Goal: Information Seeking & Learning: Learn about a topic

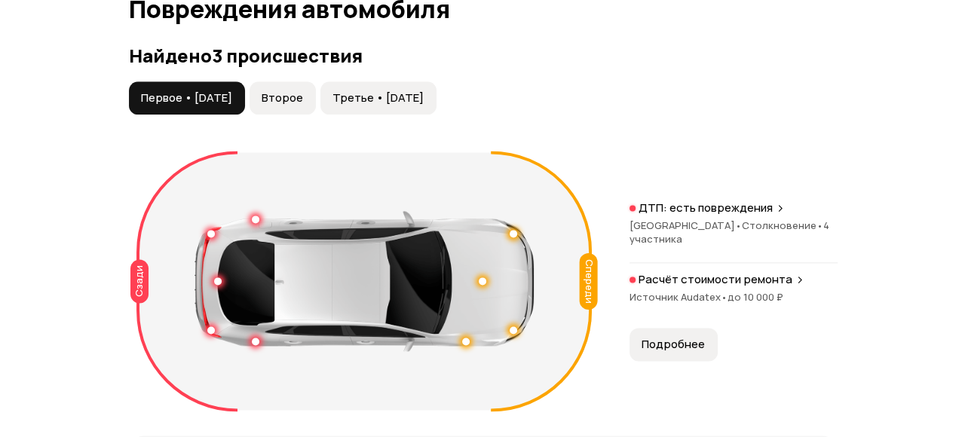
scroll to position [1659, 0]
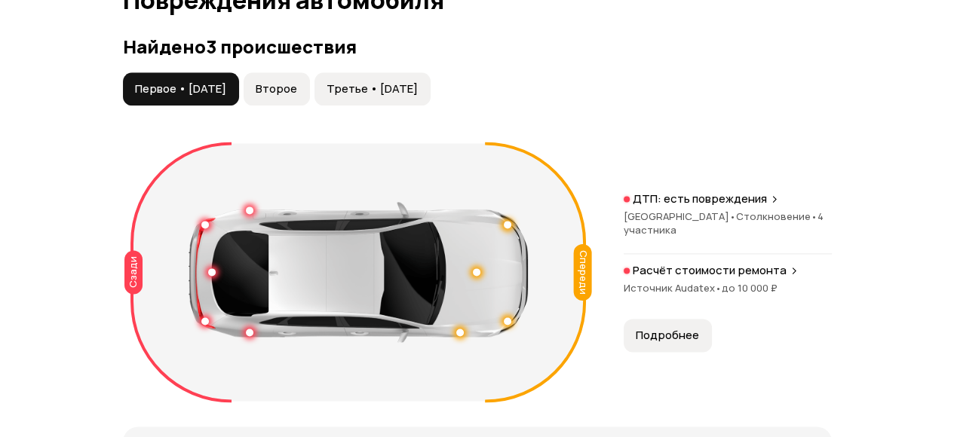
click at [193, 81] on span "Первое • [DATE]" at bounding box center [180, 88] width 91 height 15
click at [673, 192] on p "ДТП: есть повреждения" at bounding box center [700, 199] width 134 height 15
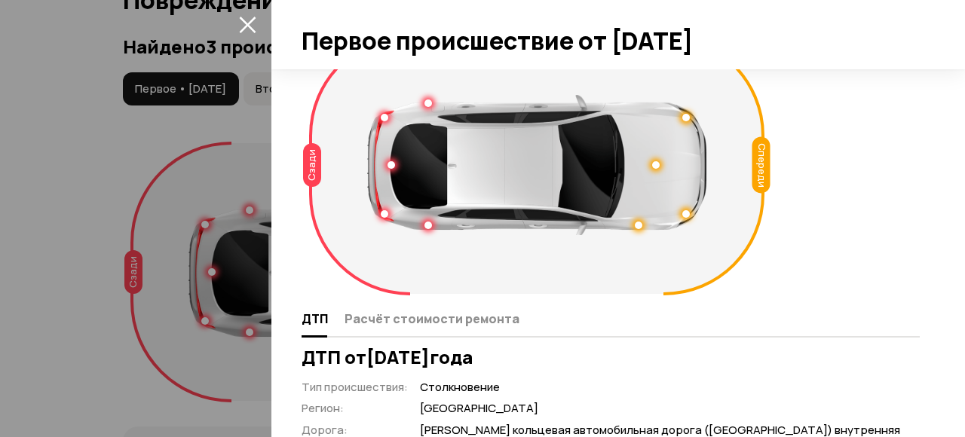
scroll to position [75, 0]
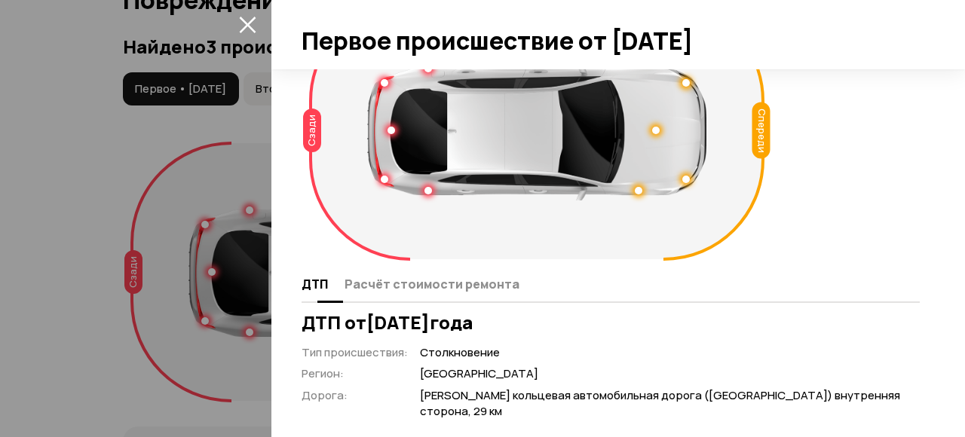
click at [462, 284] on span "Расчёт стоимости ремонта" at bounding box center [432, 284] width 175 height 15
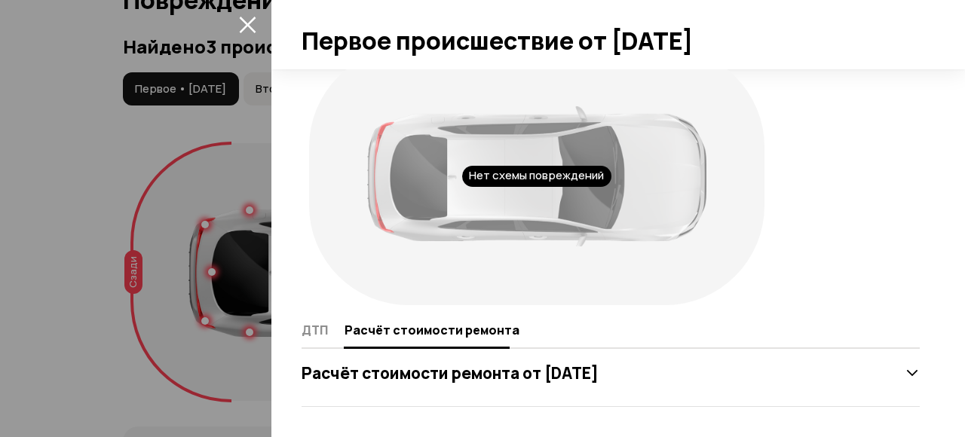
scroll to position [29, 0]
click at [905, 371] on icon at bounding box center [912, 374] width 15 height 15
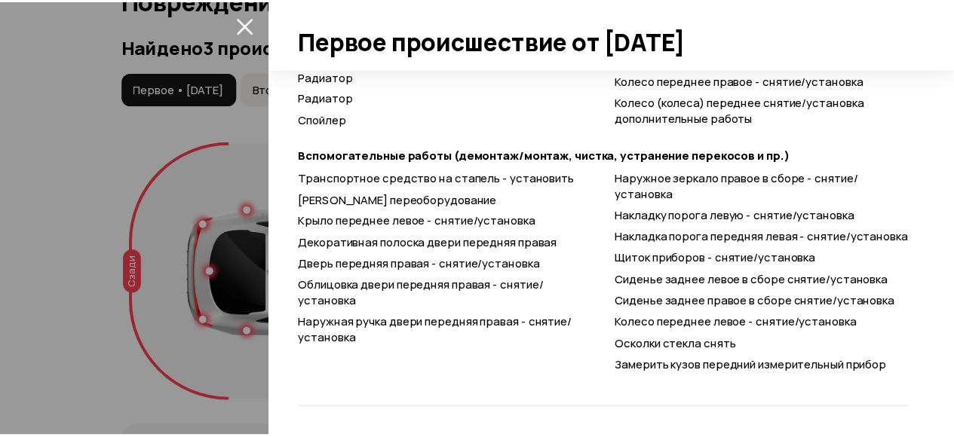
scroll to position [2326, 0]
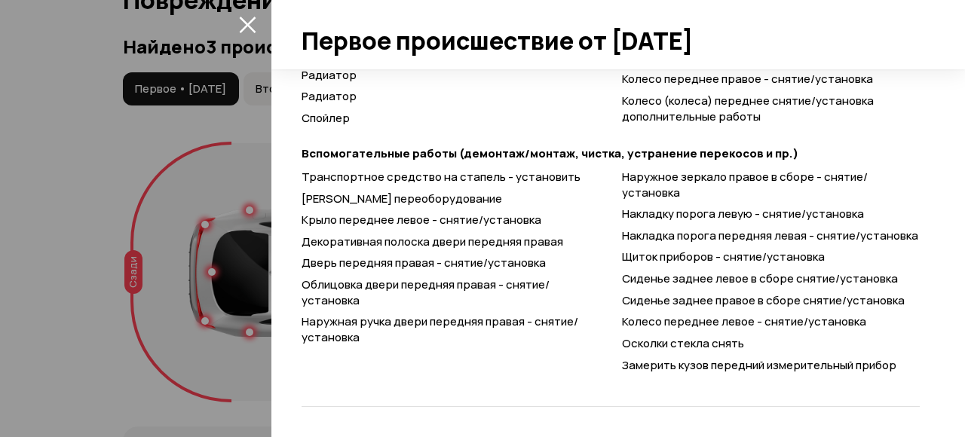
click at [248, 21] on icon "закрыть" at bounding box center [247, 24] width 17 height 17
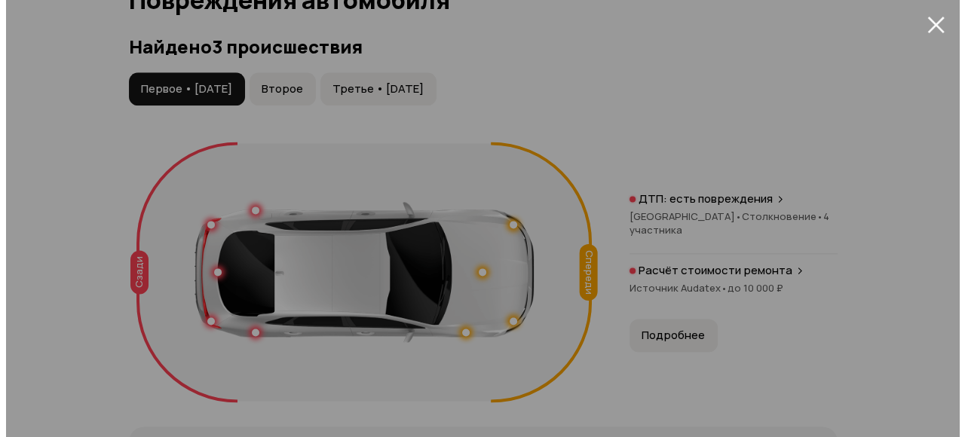
scroll to position [999, 0]
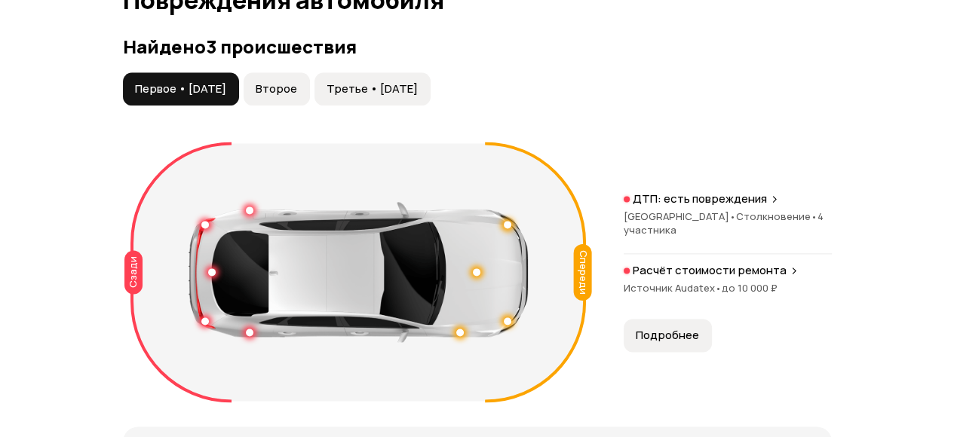
click at [296, 81] on span "Второе" at bounding box center [276, 88] width 41 height 15
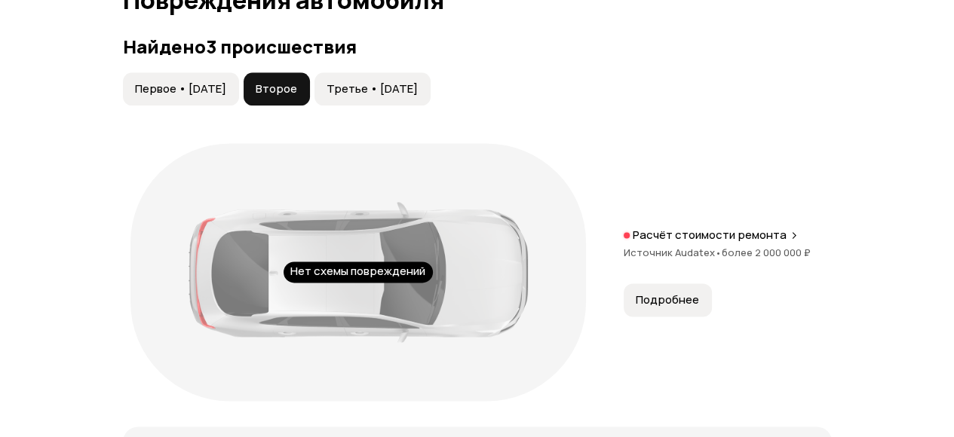
click at [745, 228] on p "Расчёт стоимости ремонта" at bounding box center [710, 235] width 154 height 15
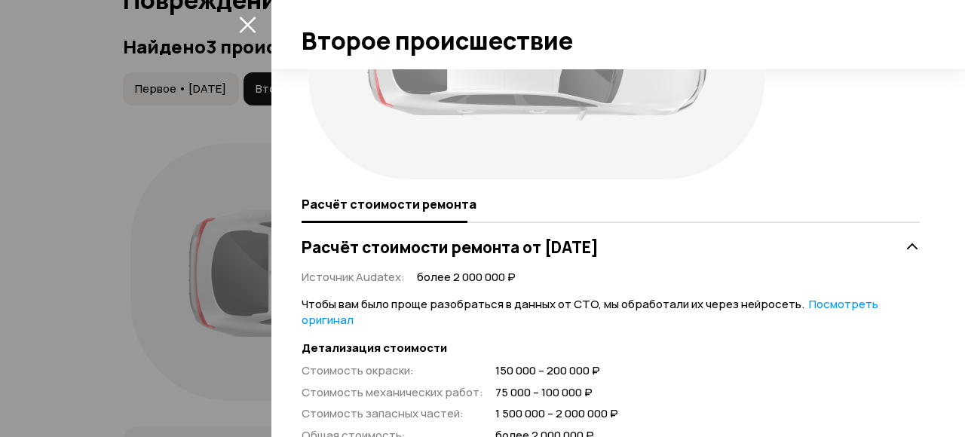
scroll to position [151, 0]
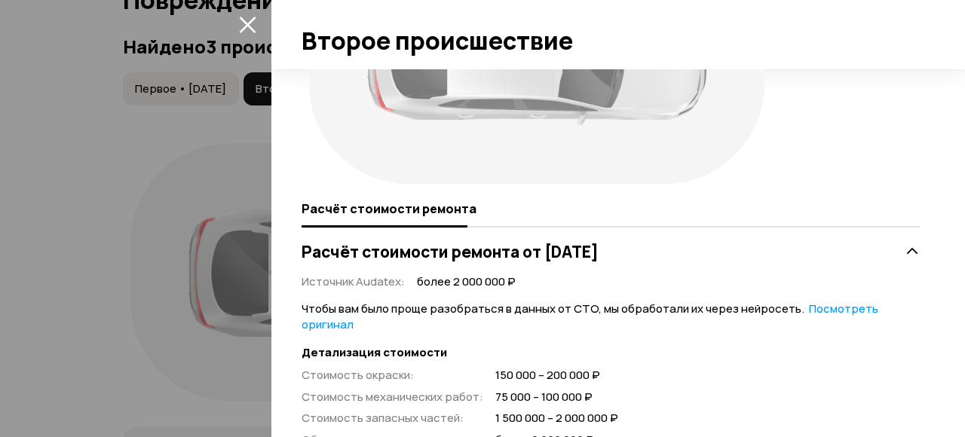
click at [833, 308] on link "Посмотреть оригинал" at bounding box center [590, 317] width 577 height 32
click at [821, 308] on link "Посмотреть расшифрованную версию" at bounding box center [576, 317] width 549 height 32
click at [821, 308] on link "Посмотреть оригинал" at bounding box center [590, 317] width 577 height 32
click at [795, 308] on link "Посмотреть расшифрованную версию" at bounding box center [576, 317] width 549 height 32
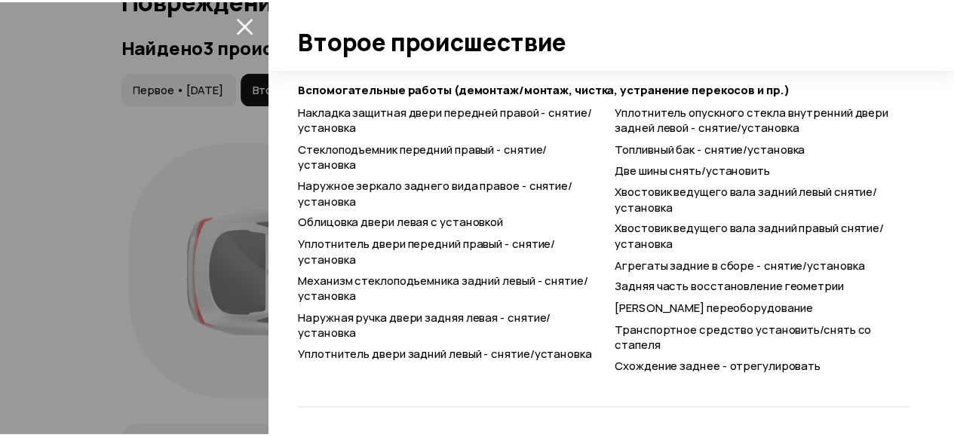
scroll to position [3059, 0]
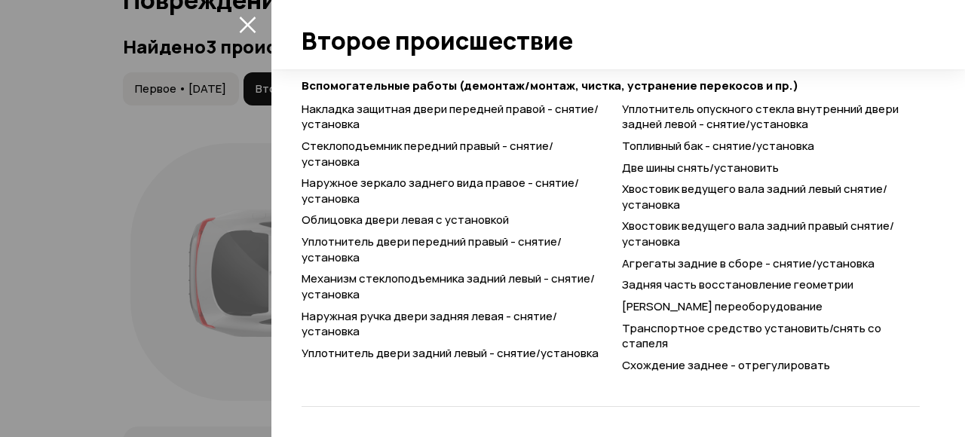
click at [256, 22] on button "закрыть" at bounding box center [247, 24] width 24 height 24
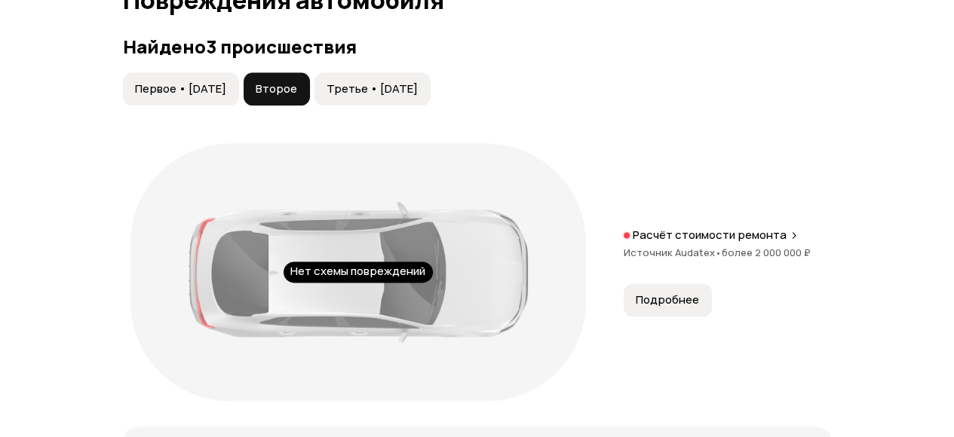
click at [400, 81] on span "Третье • [DATE]" at bounding box center [372, 88] width 91 height 15
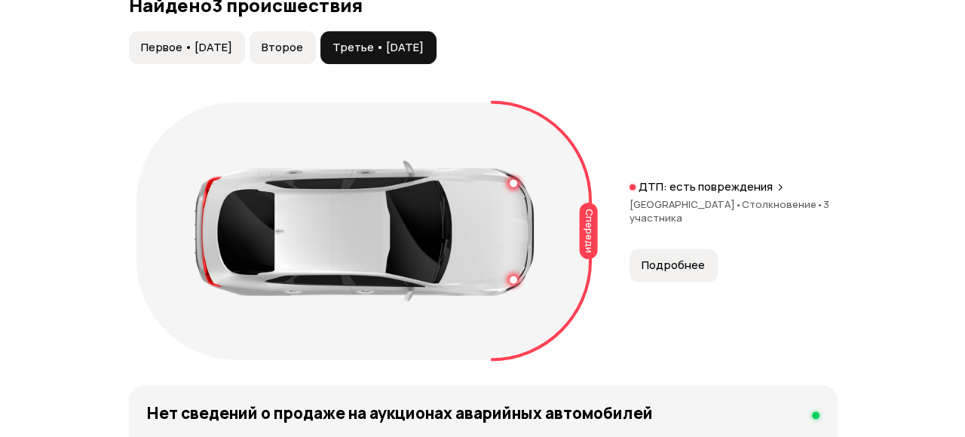
scroll to position [1734, 0]
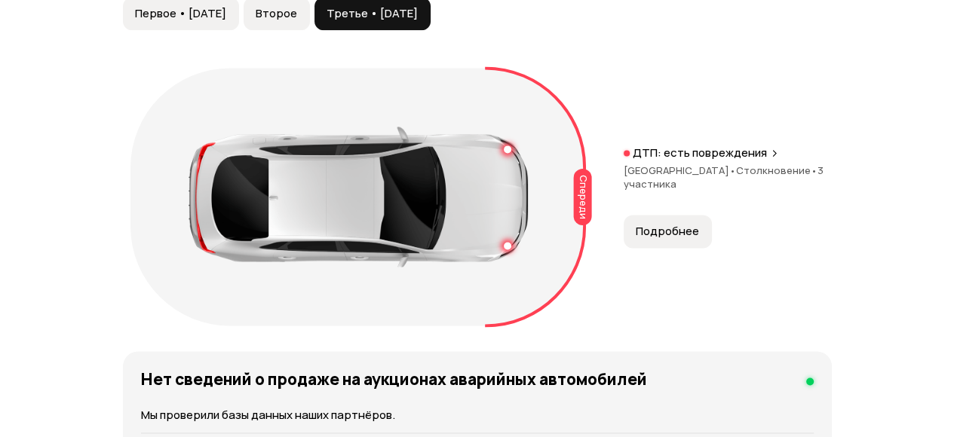
click at [692, 146] on p "ДТП: есть повреждения" at bounding box center [700, 153] width 134 height 15
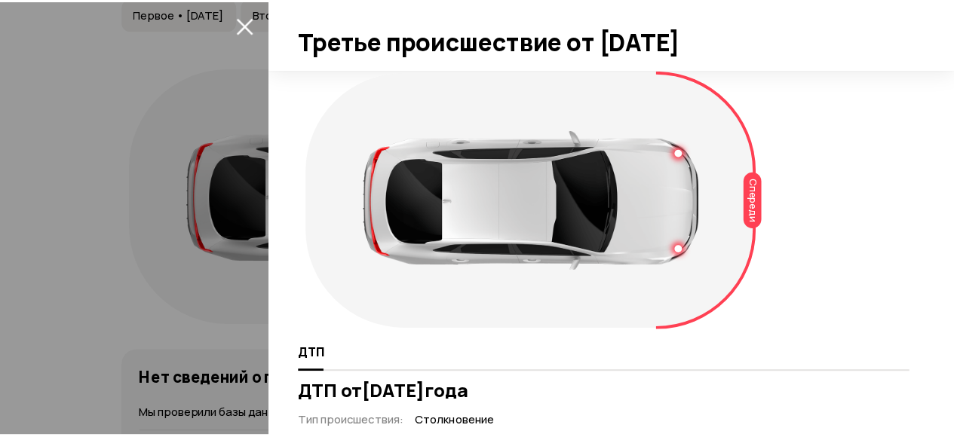
scroll to position [0, 0]
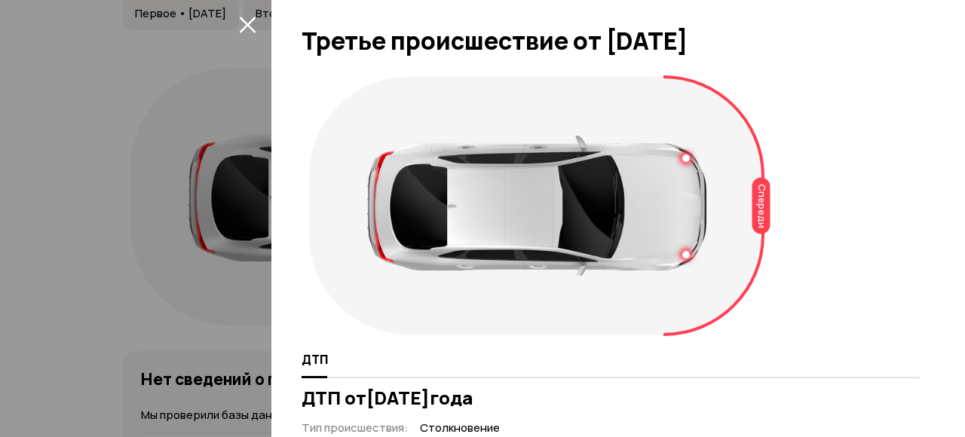
click at [250, 27] on icon "закрыть" at bounding box center [247, 25] width 17 height 17
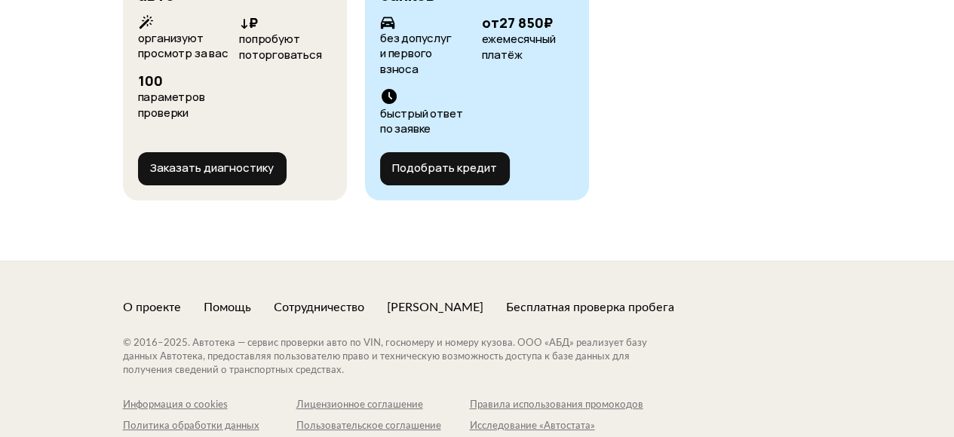
scroll to position [4977, 0]
